Goal: Task Accomplishment & Management: Use online tool/utility

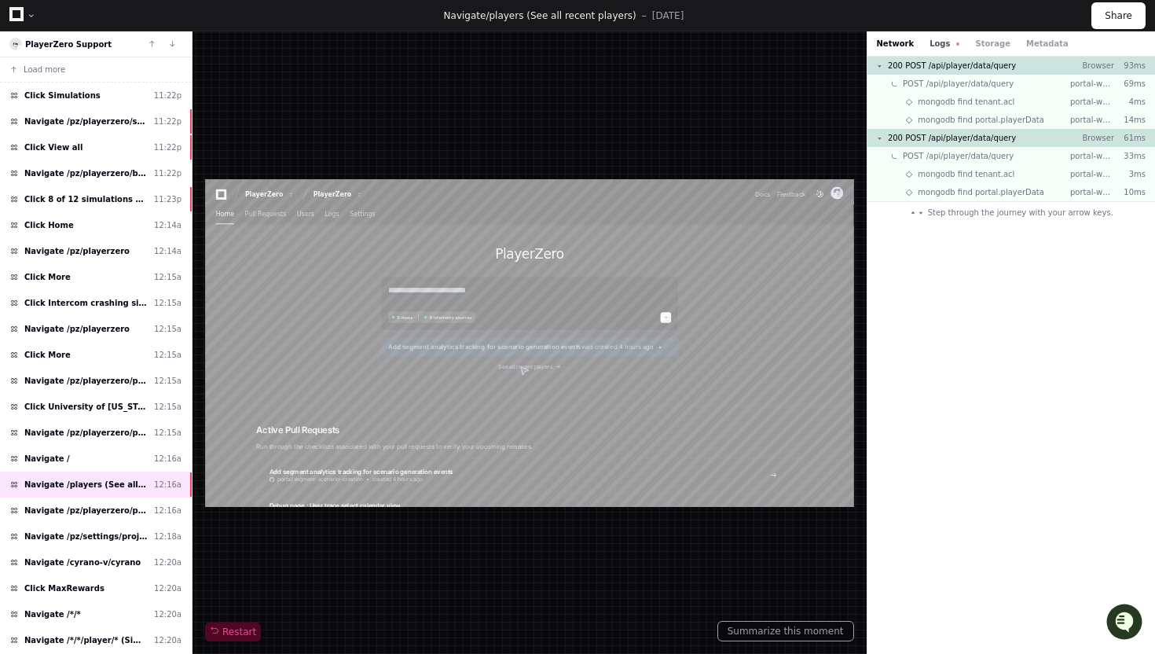
click at [948, 48] on button "Logs" at bounding box center [945, 44] width 30 height 12
